Goal: Browse casually

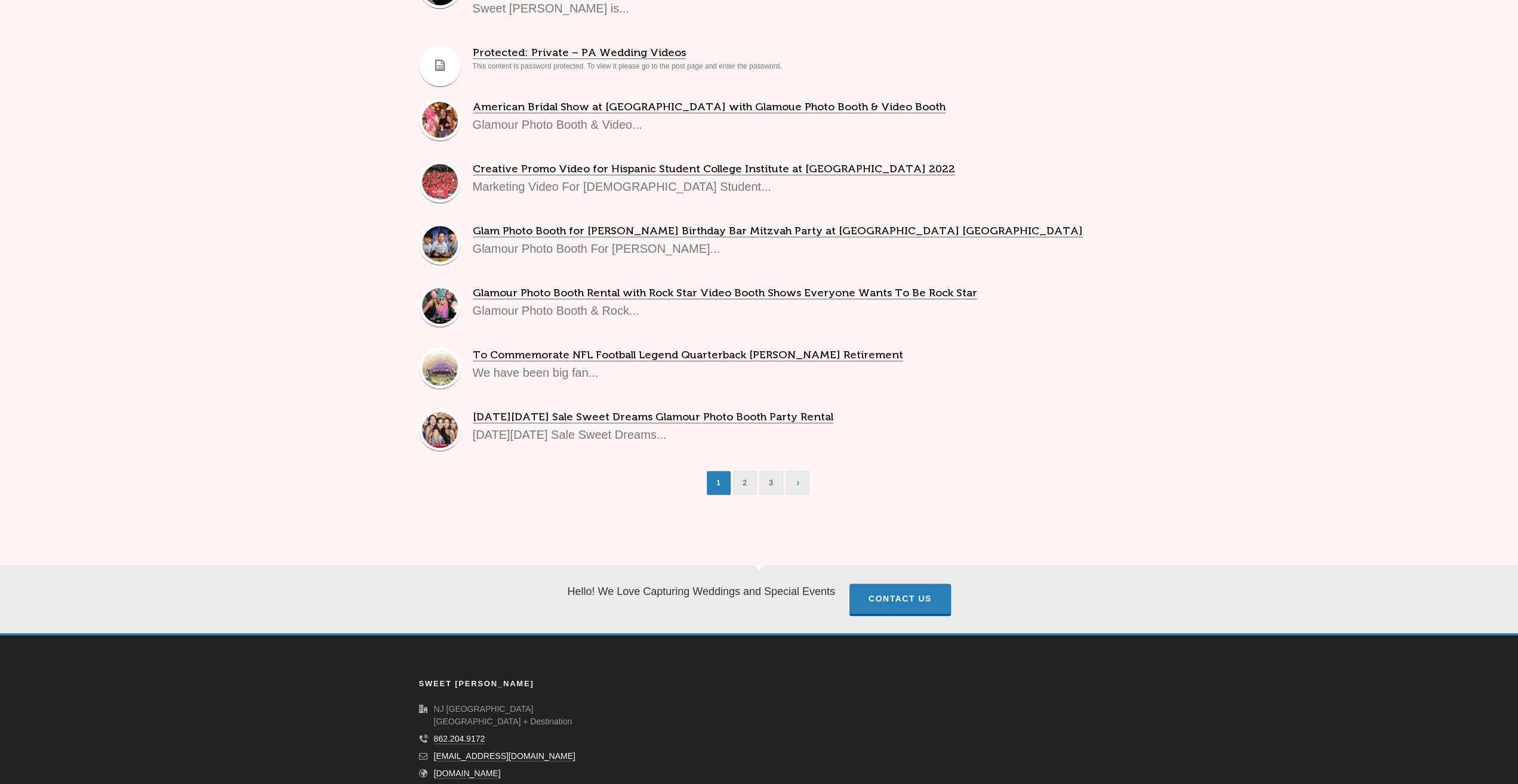
scroll to position [491, 0]
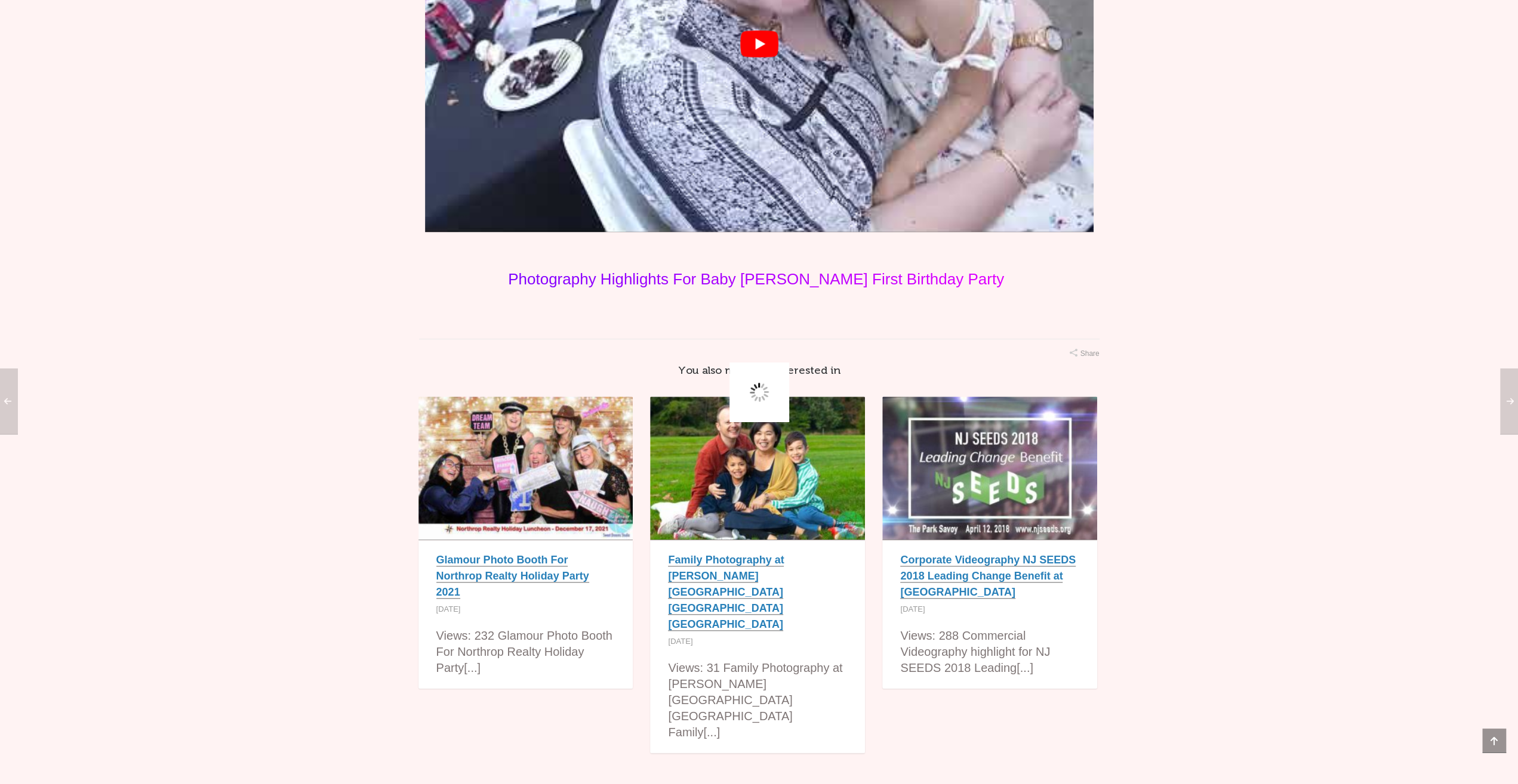
scroll to position [992, 0]
